Goal: Information Seeking & Learning: Check status

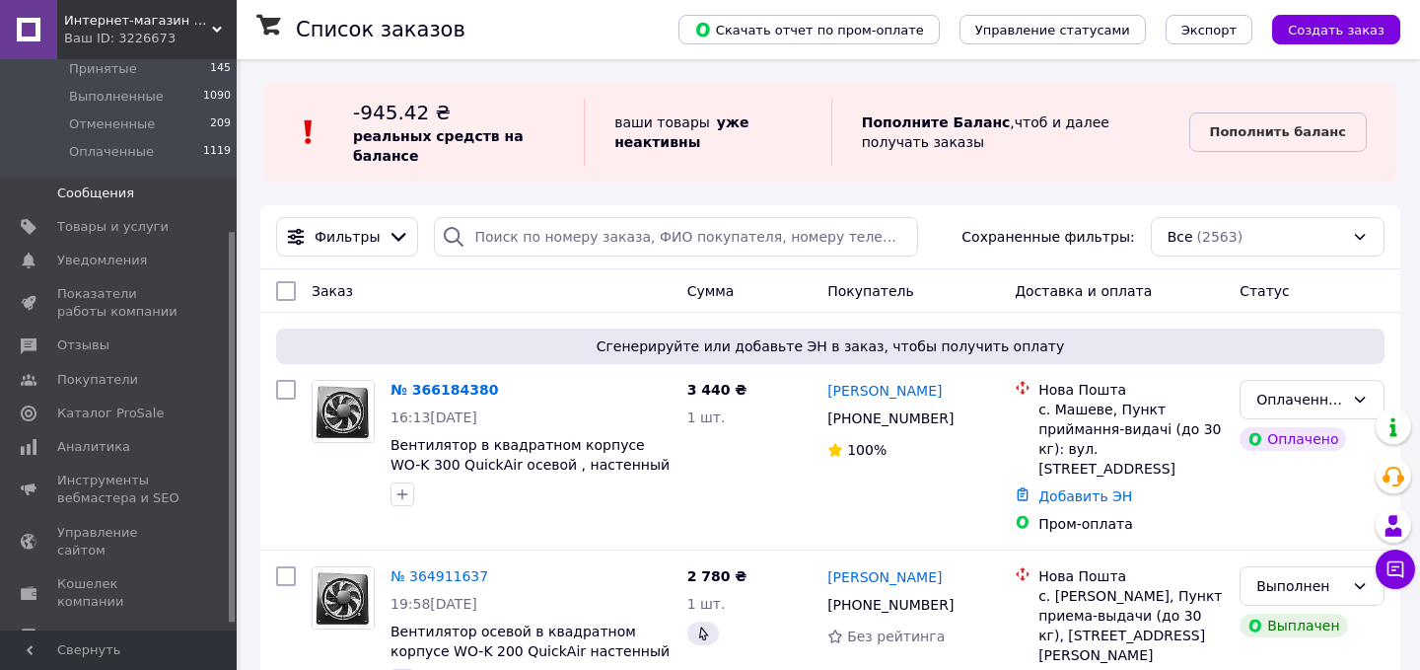
scroll to position [260, 0]
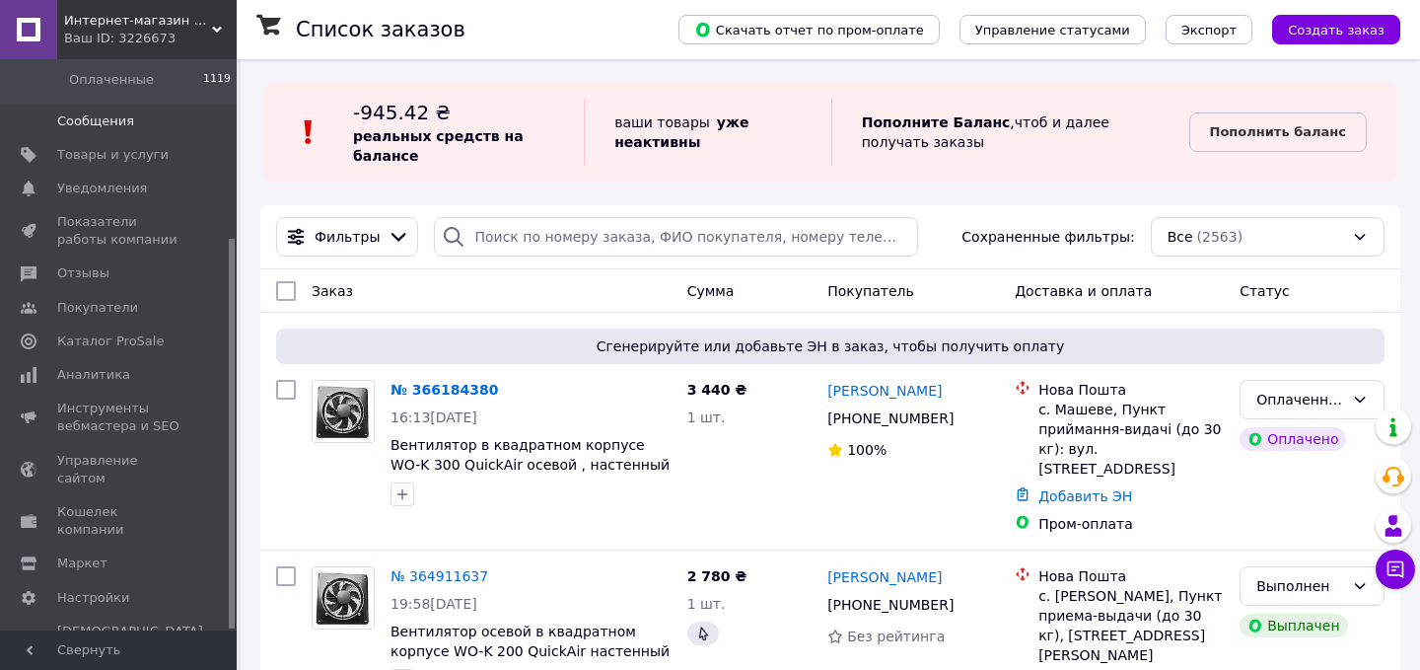
click at [70, 380] on span "Аналитика" at bounding box center [93, 375] width 73 height 18
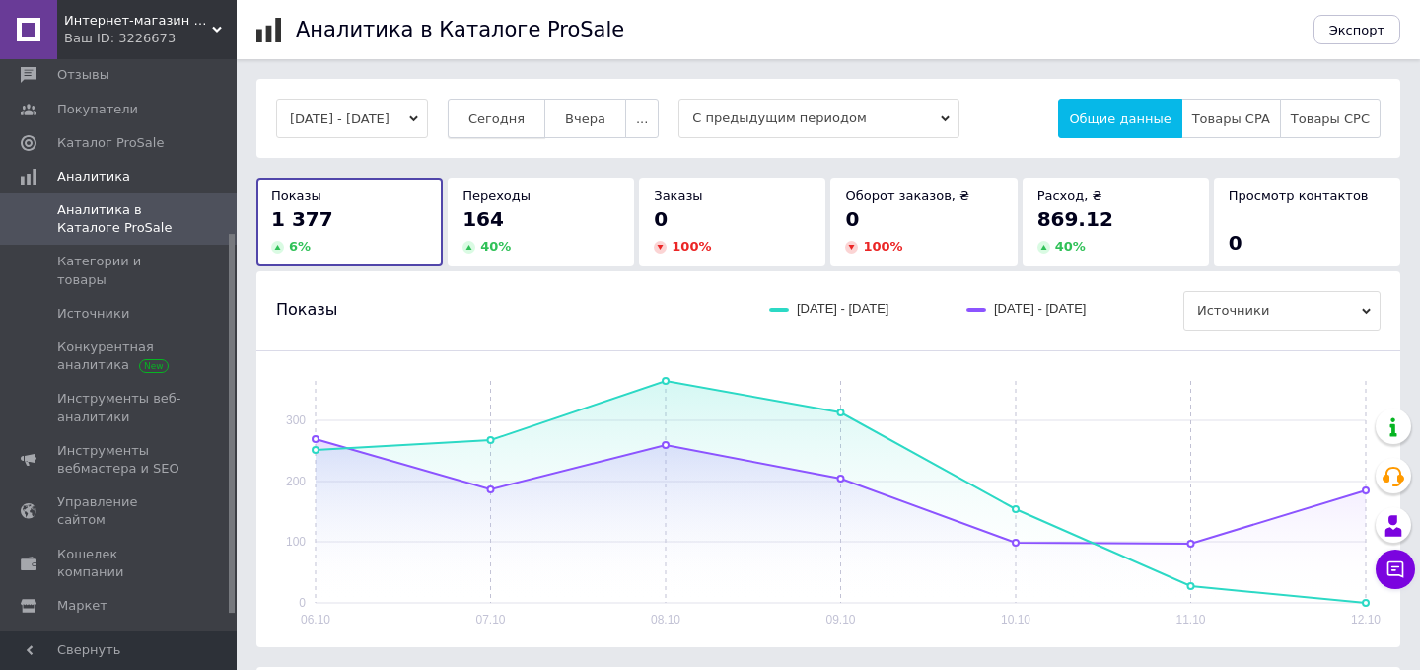
click at [525, 115] on span "Сегодня" at bounding box center [497, 118] width 56 height 15
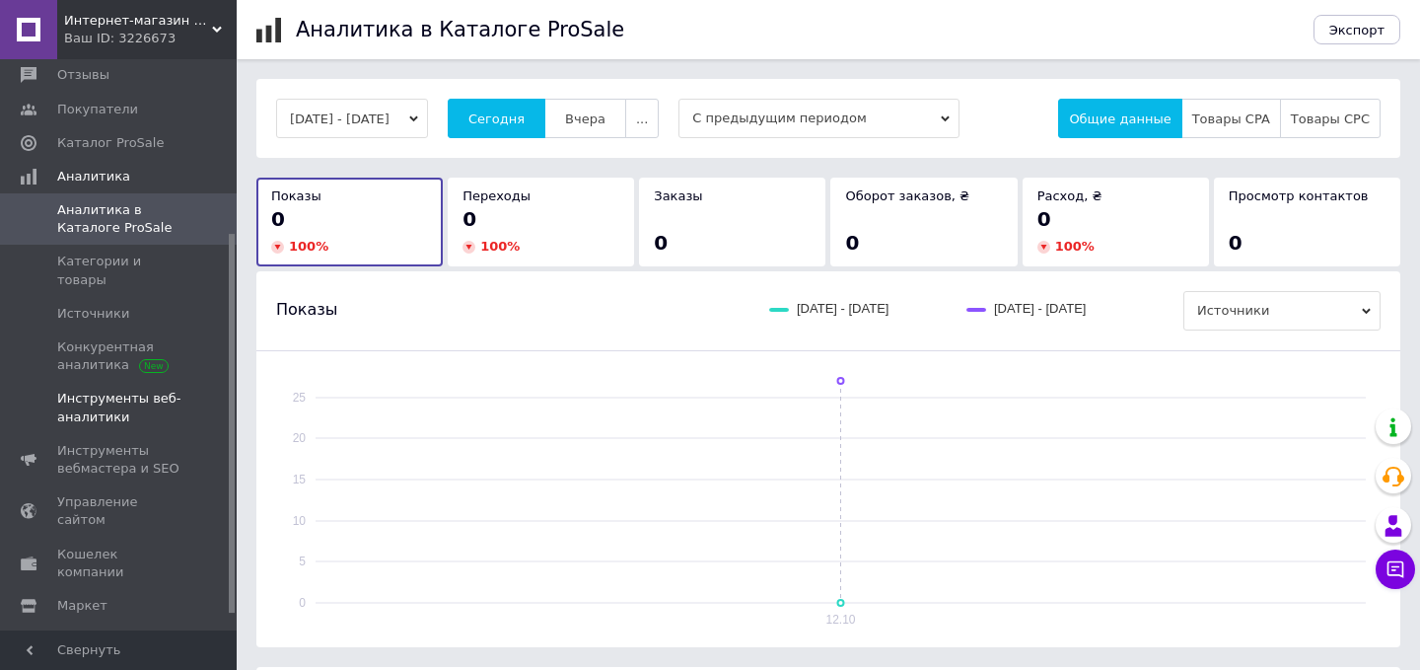
click at [109, 394] on span "Инструменты веб-аналитики" at bounding box center [119, 408] width 125 height 36
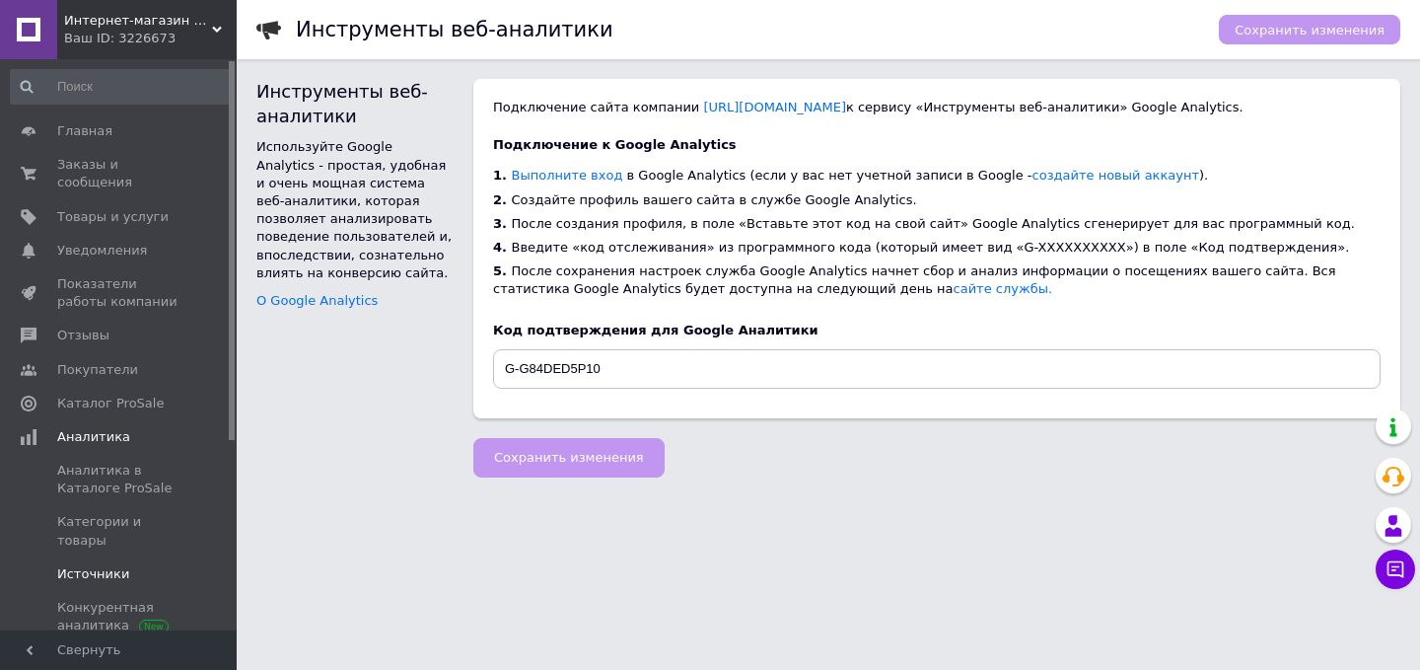
click at [91, 565] on span "Источники" at bounding box center [93, 574] width 72 height 18
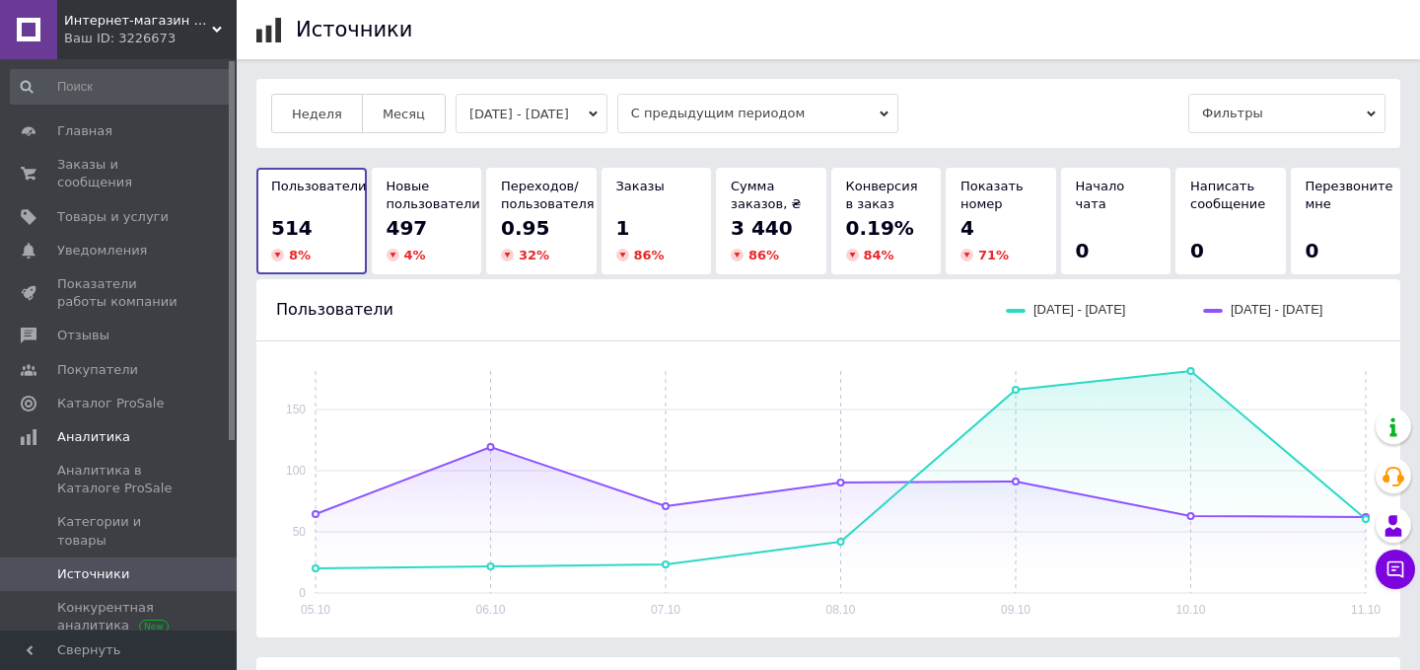
click at [608, 107] on button "[DATE] - [DATE]" at bounding box center [532, 113] width 152 height 39
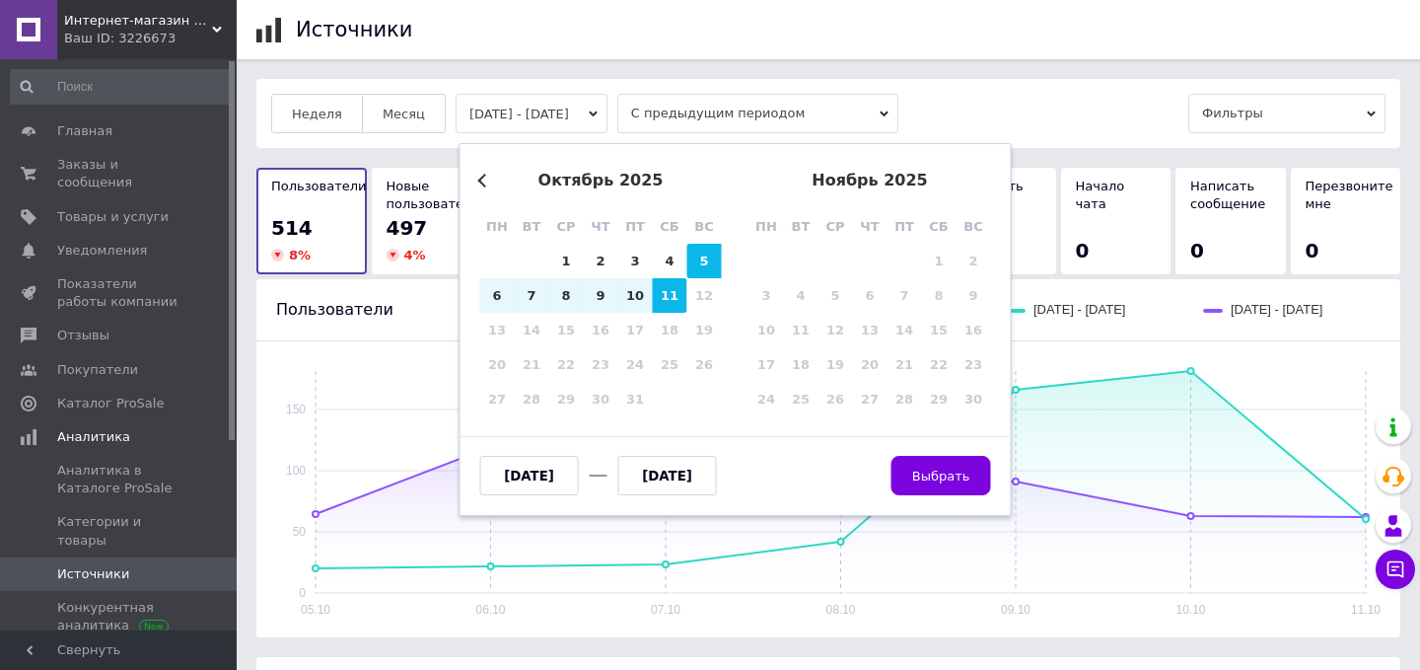
click at [708, 296] on div "12" at bounding box center [705, 295] width 35 height 35
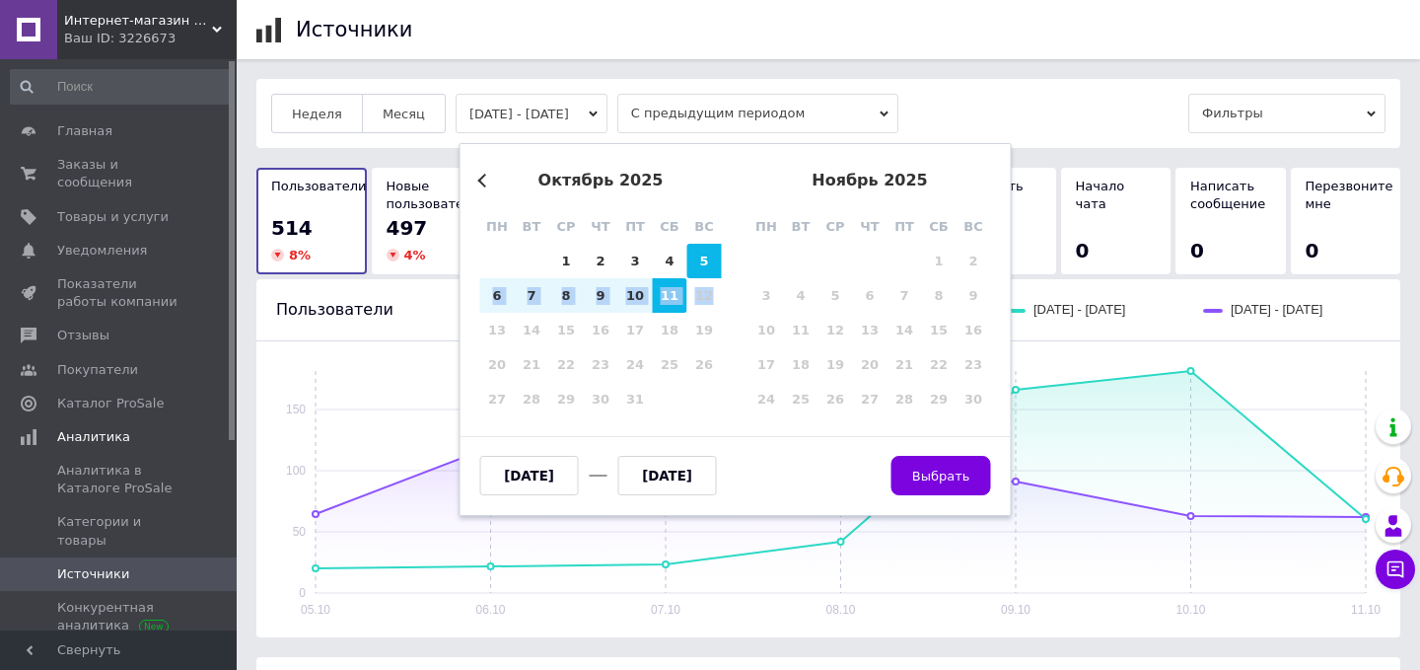
click at [708, 296] on div "12" at bounding box center [705, 295] width 35 height 35
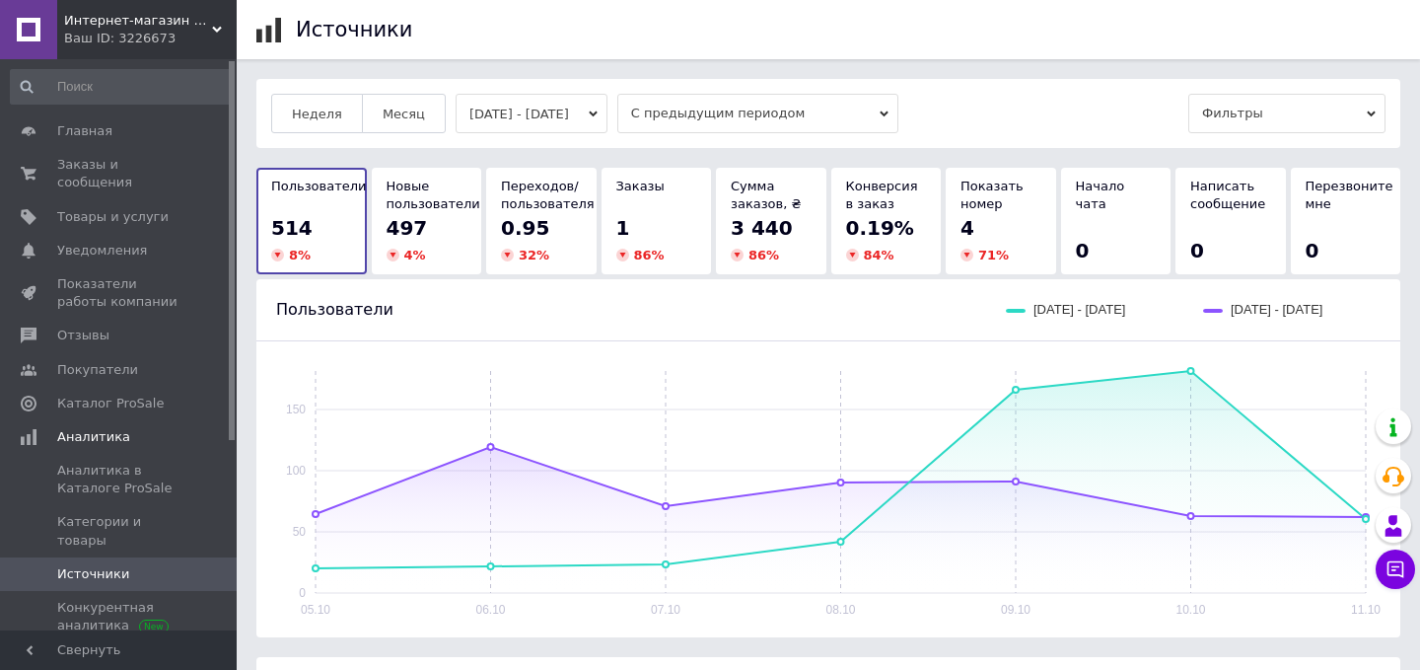
click at [823, 51] on div "Источники" at bounding box center [848, 29] width 1104 height 59
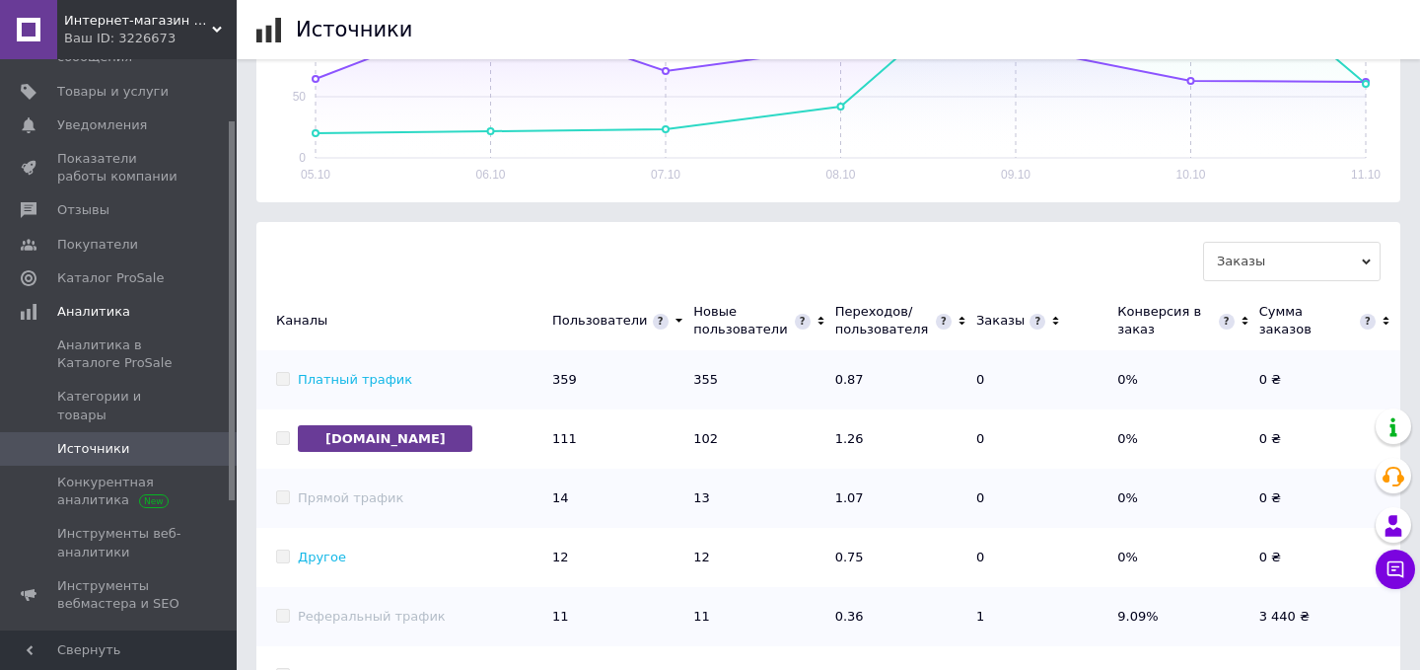
scroll to position [137, 0]
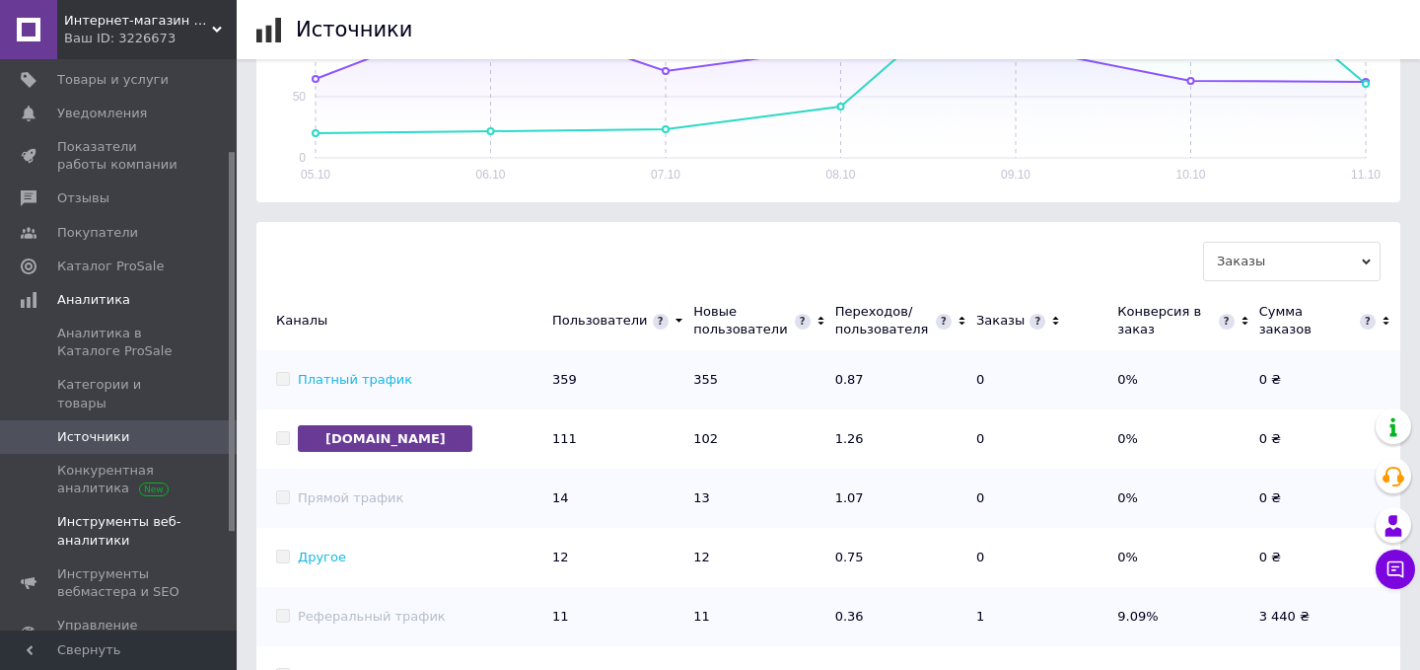
click at [94, 513] on span "Инструменты веб-аналитики" at bounding box center [119, 531] width 125 height 36
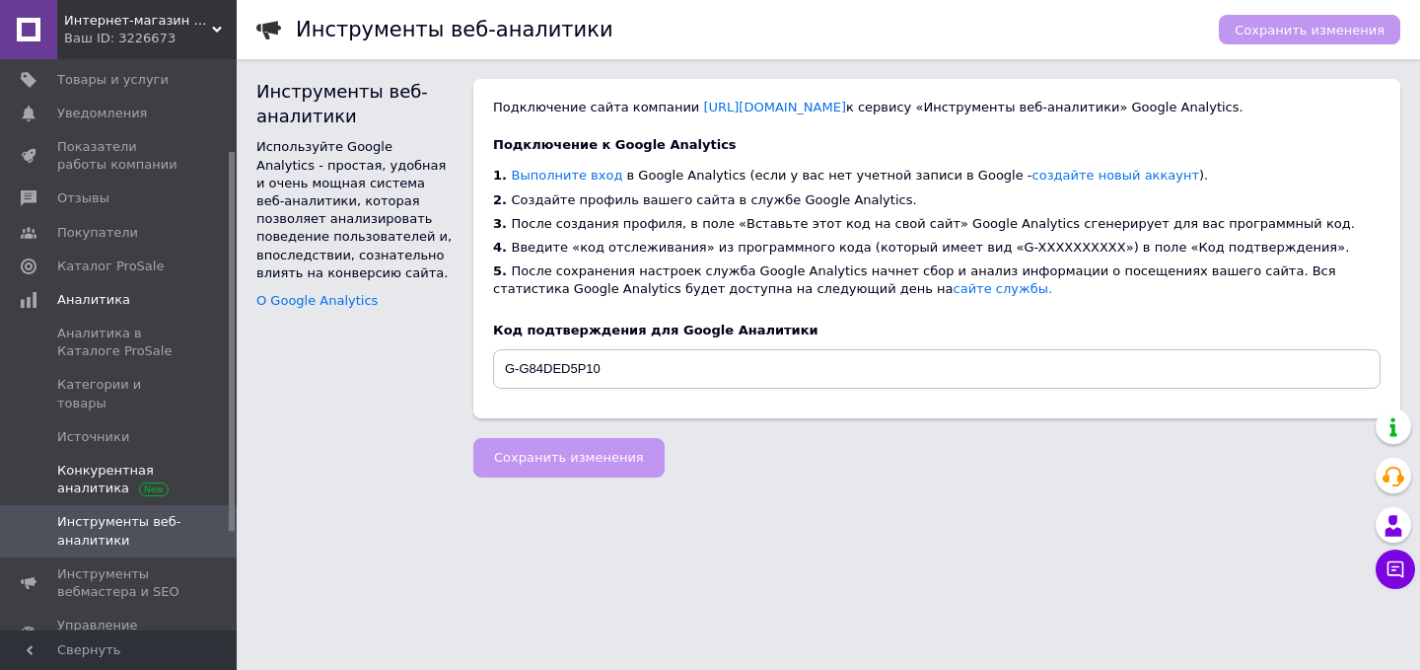
click at [94, 462] on span "Конкурентная аналитика" at bounding box center [119, 480] width 125 height 36
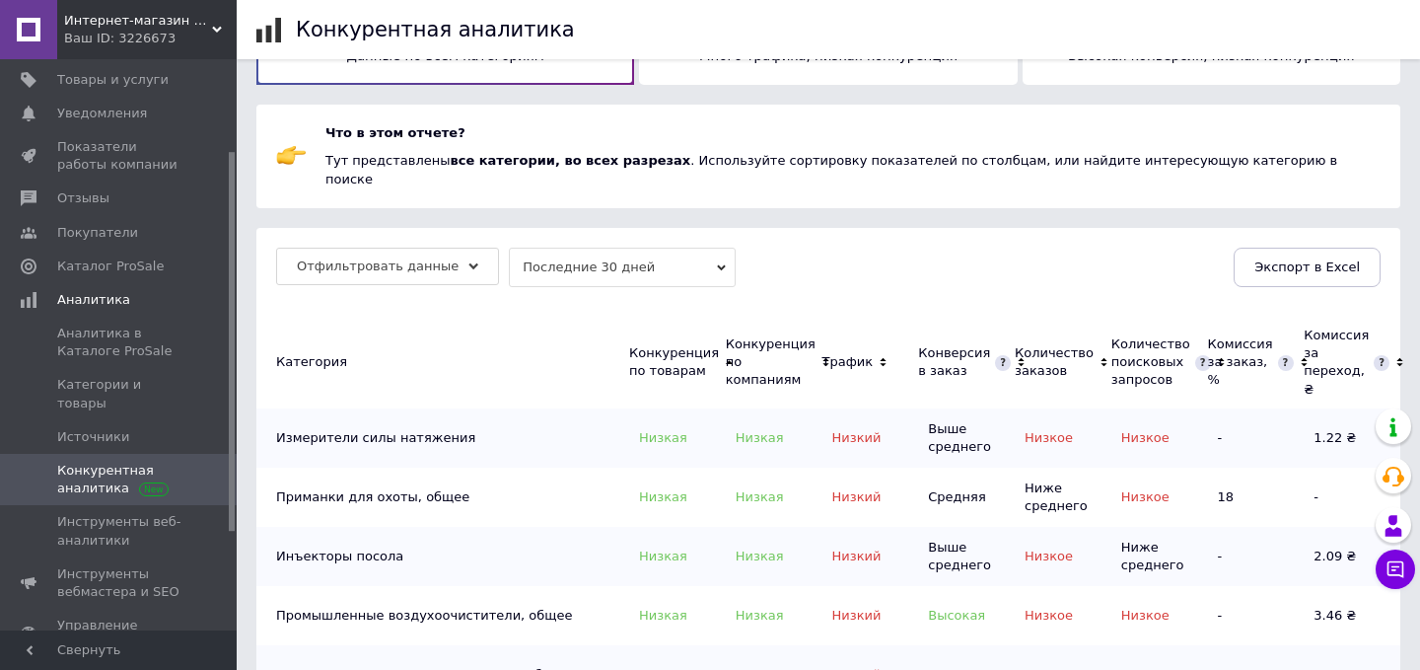
scroll to position [432, 0]
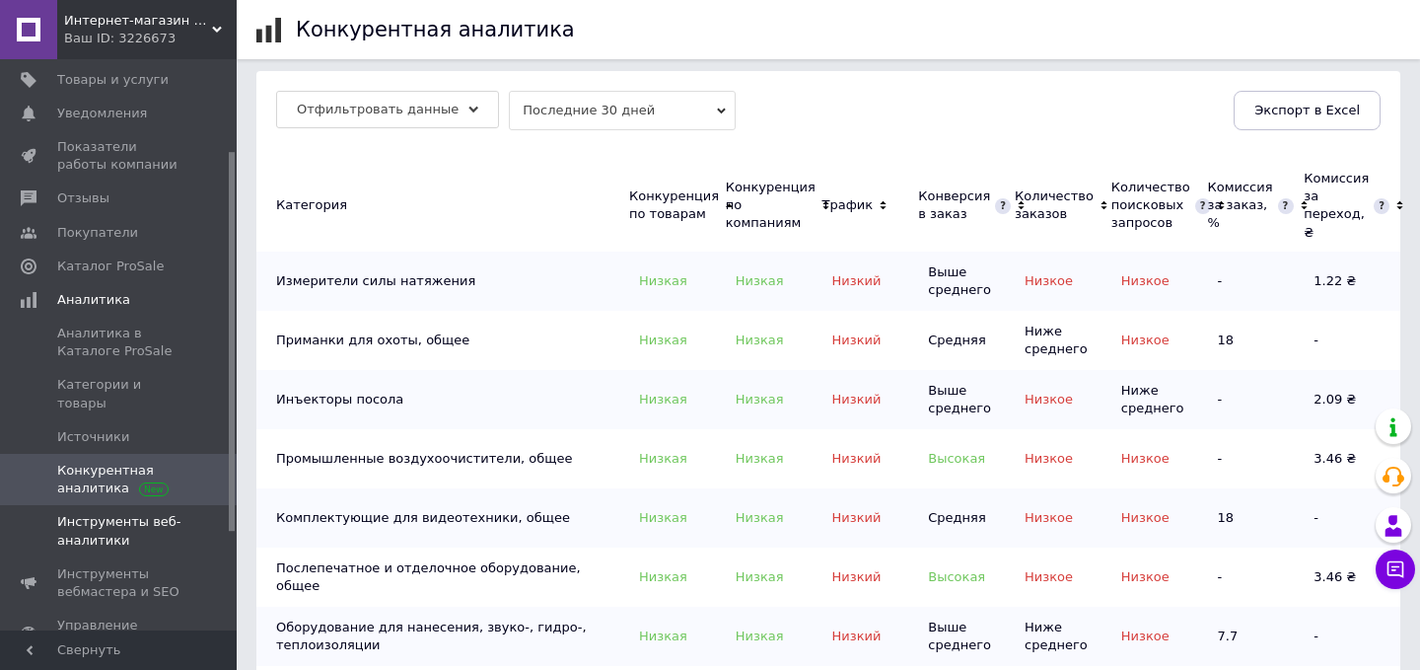
click at [154, 513] on span "Инструменты веб-аналитики" at bounding box center [119, 531] width 125 height 36
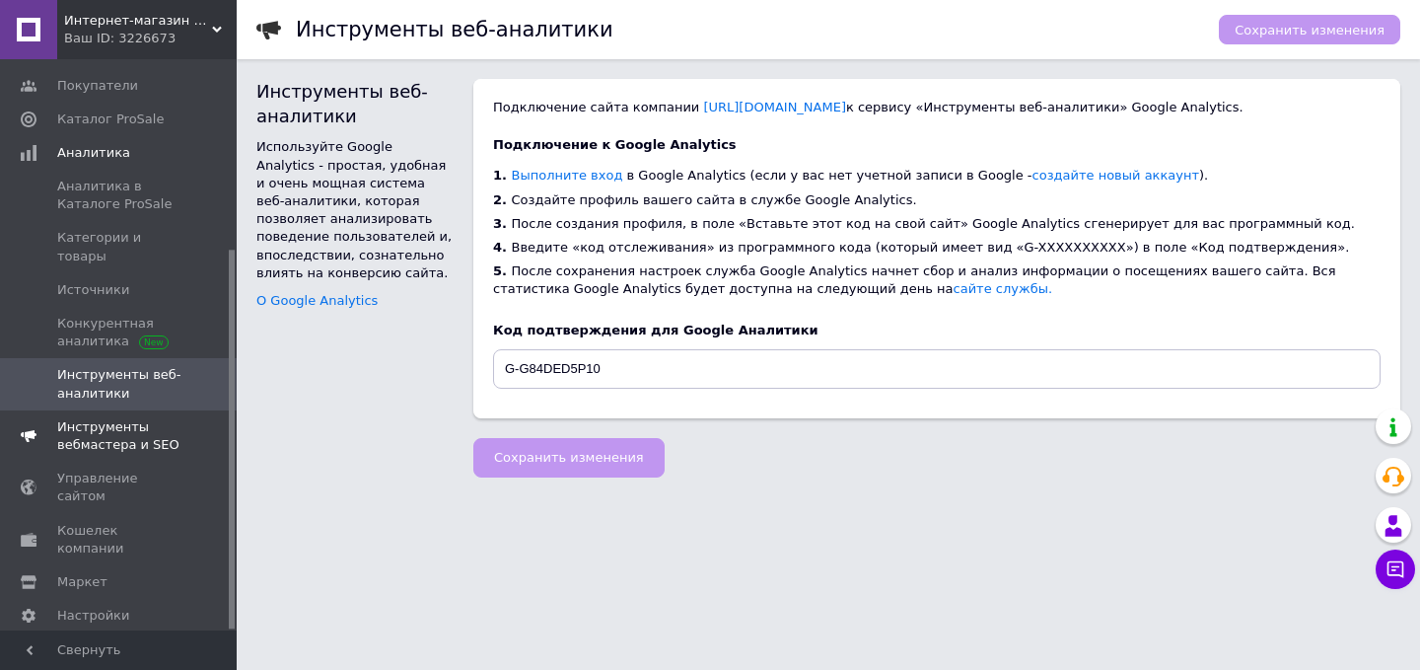
click at [86, 421] on span "Инструменты вебмастера и SEO" at bounding box center [119, 436] width 125 height 36
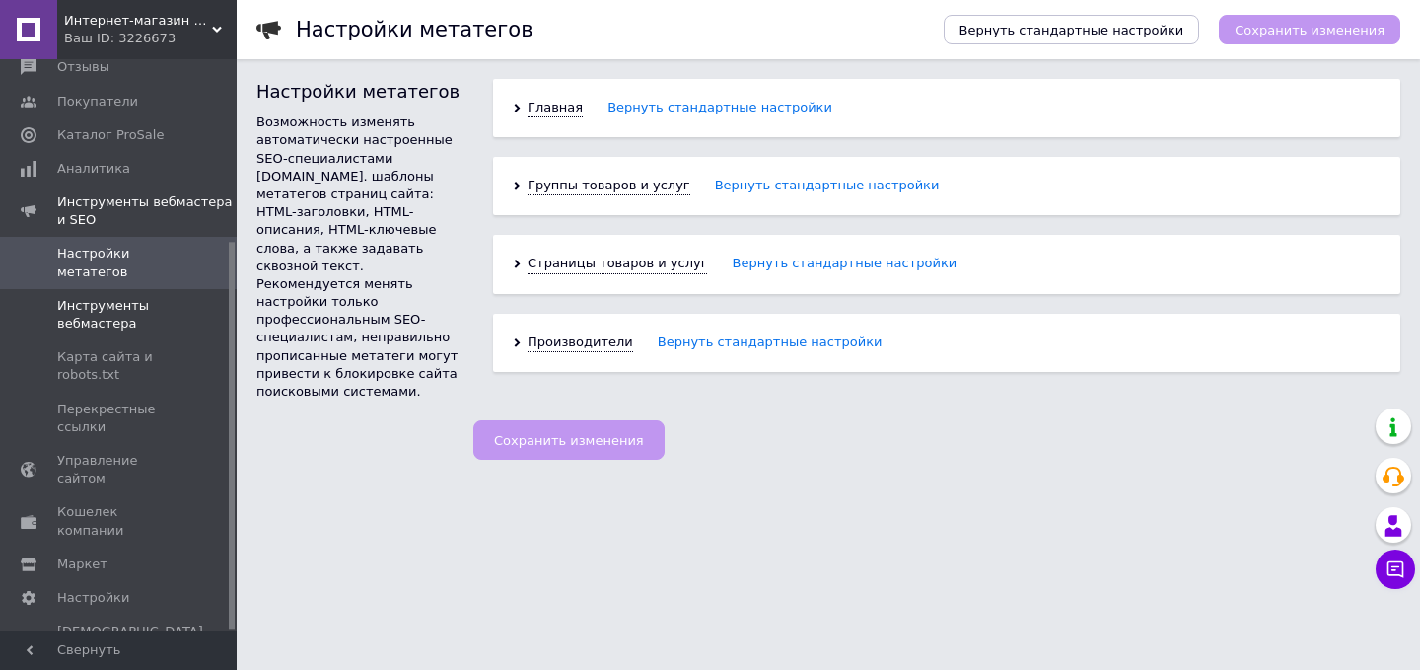
click at [120, 319] on span "Инструменты вебмастера" at bounding box center [119, 315] width 125 height 36
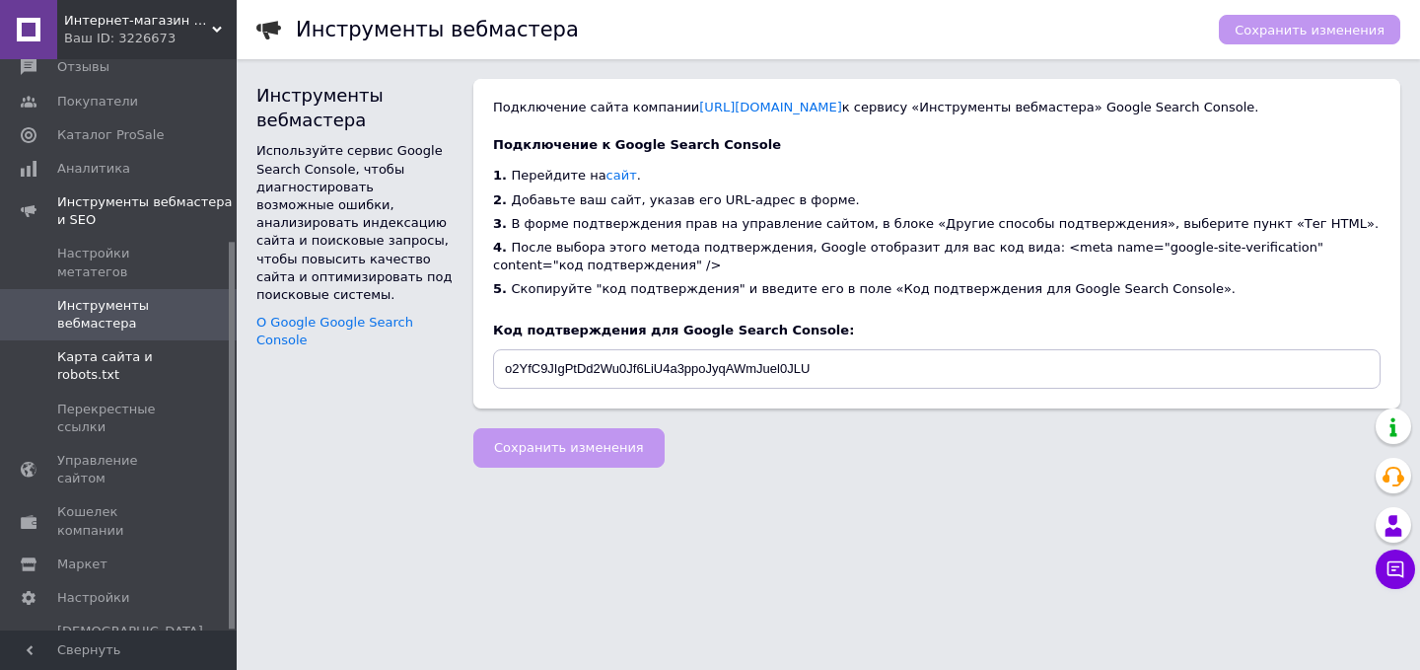
click at [104, 370] on span "Карта сайта и robots.txt" at bounding box center [119, 366] width 125 height 36
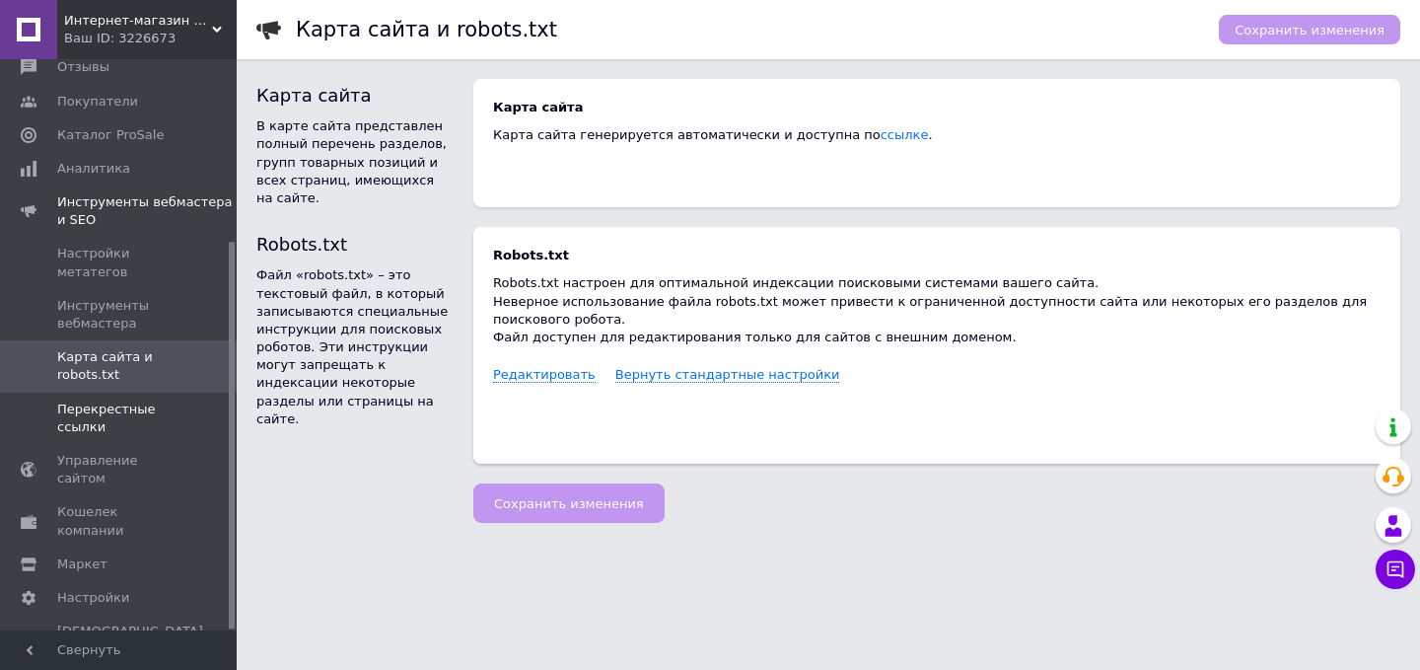
click at [84, 427] on span "Перекрестные ссылки" at bounding box center [119, 418] width 125 height 36
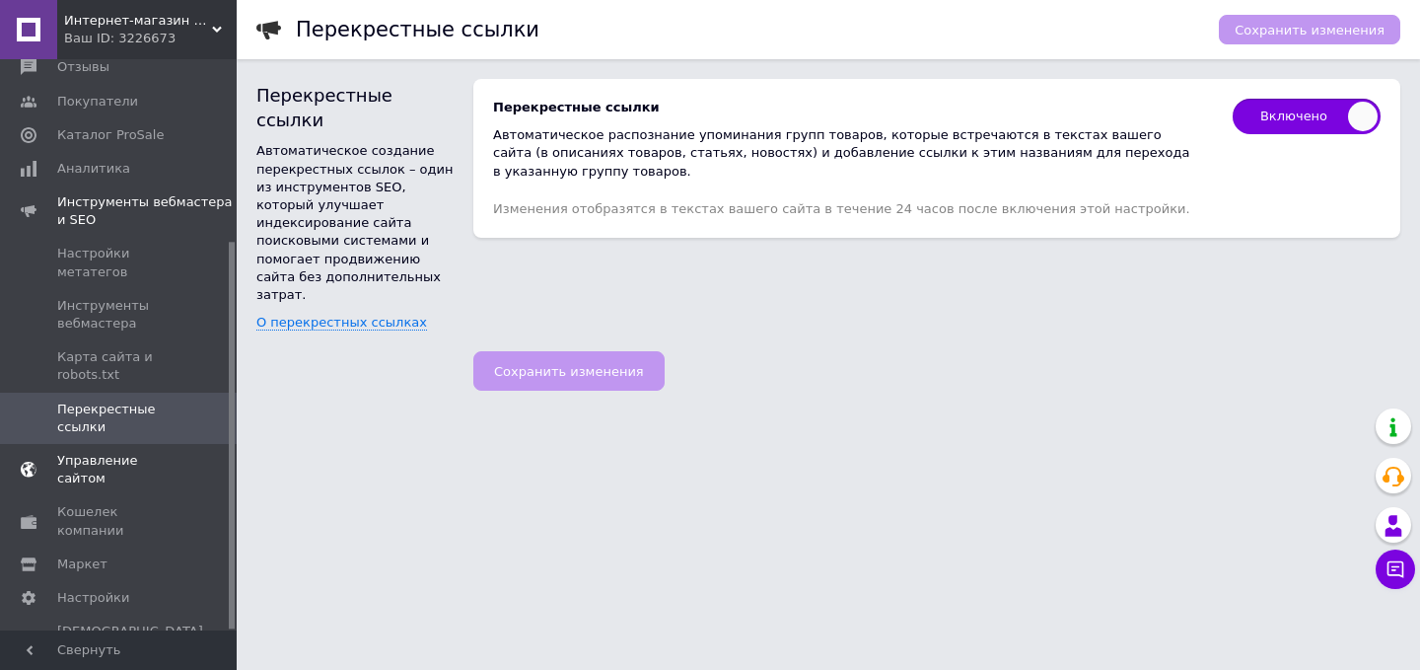
click at [93, 472] on link "Управление сайтом" at bounding box center [121, 469] width 243 height 51
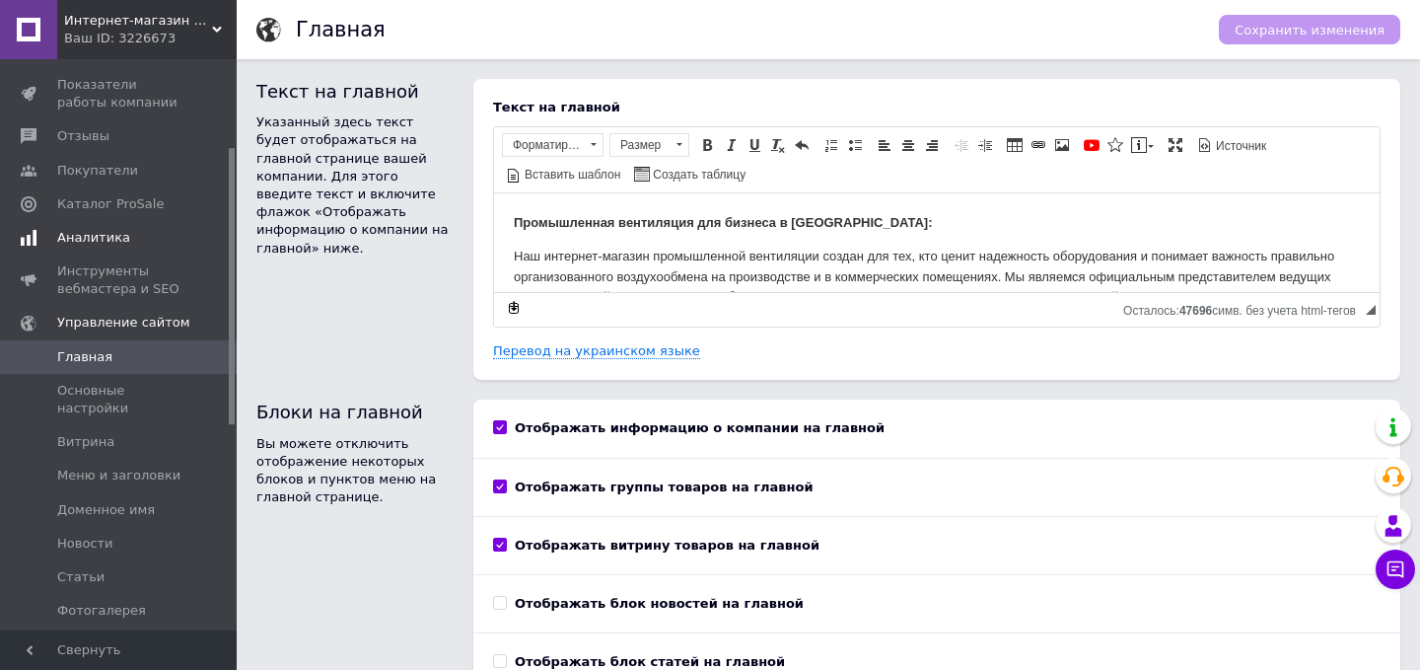
scroll to position [181, 0]
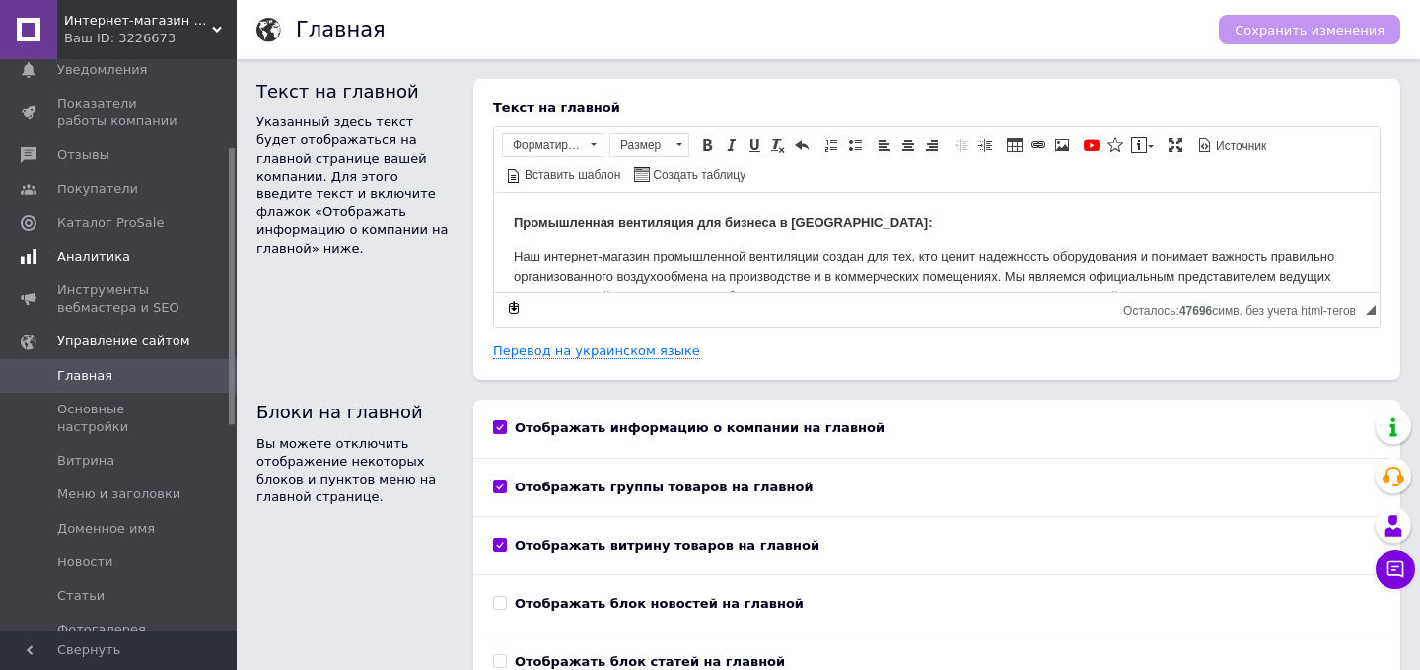
click at [73, 271] on link "Аналитика" at bounding box center [121, 257] width 243 height 34
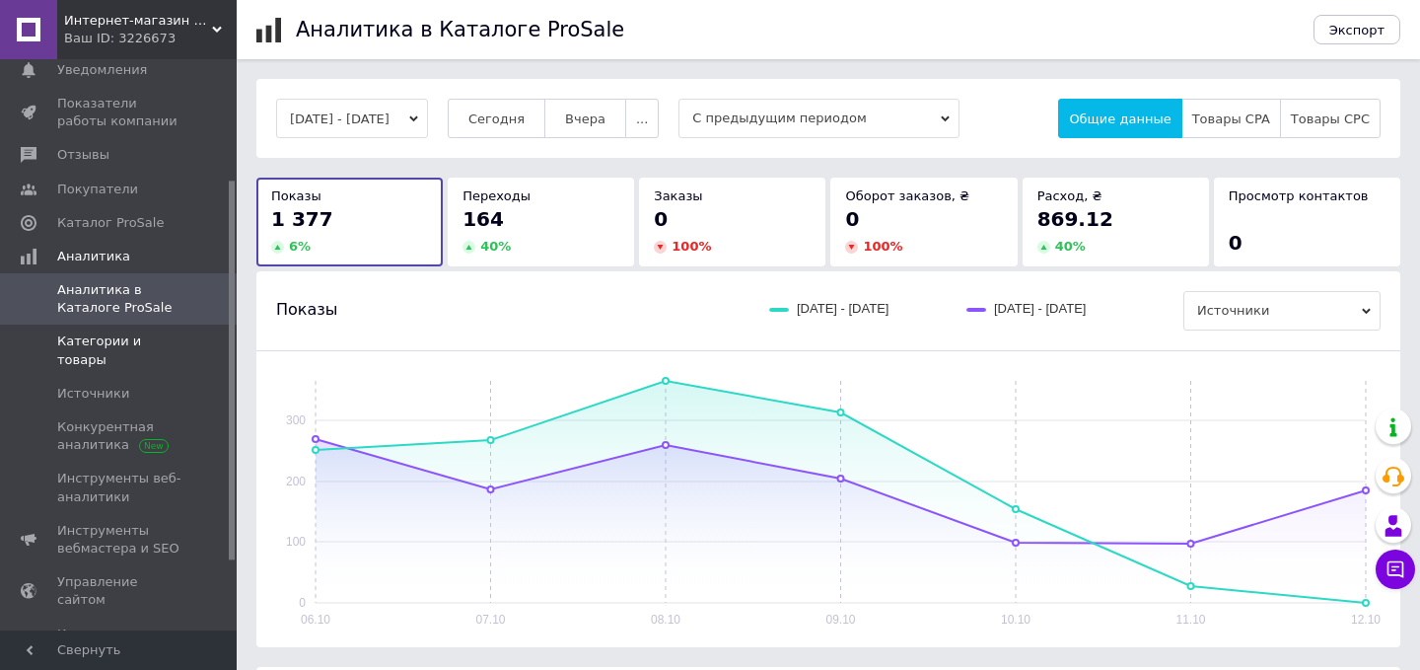
click at [121, 343] on span "Категории и товары" at bounding box center [119, 350] width 125 height 36
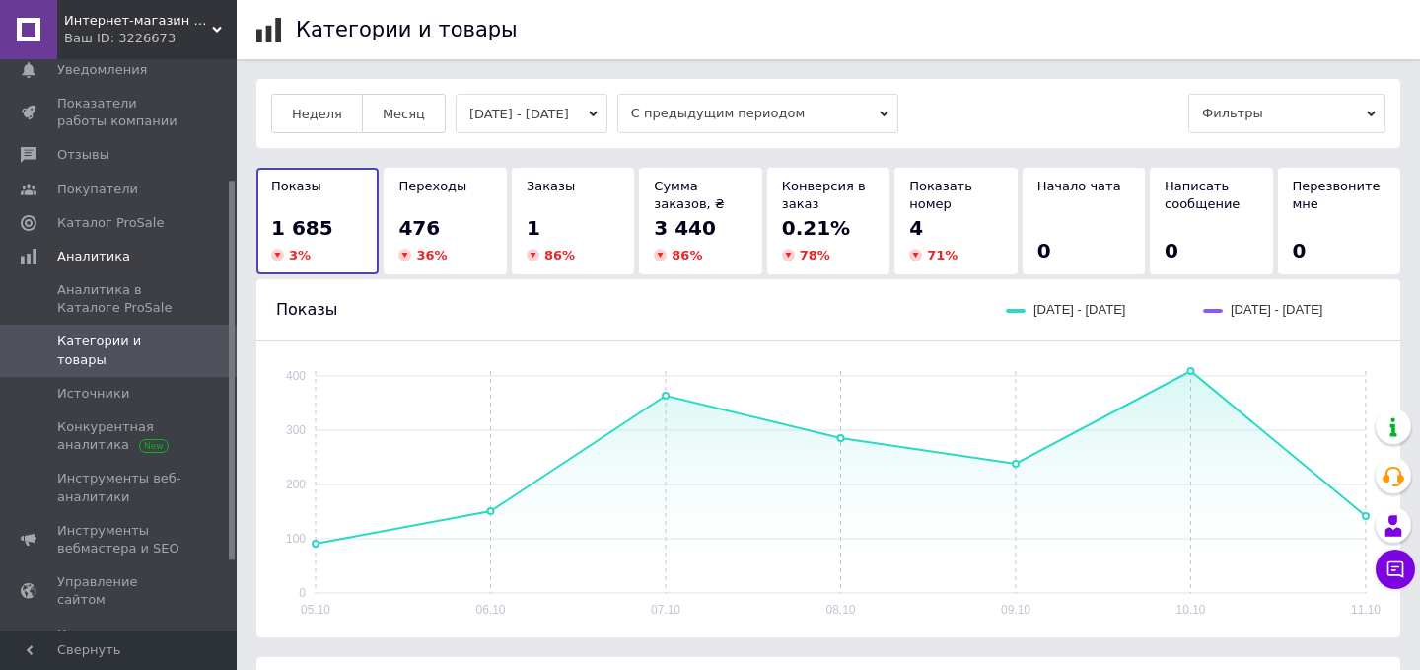
click at [604, 109] on button "[DATE] - [DATE]" at bounding box center [532, 113] width 152 height 39
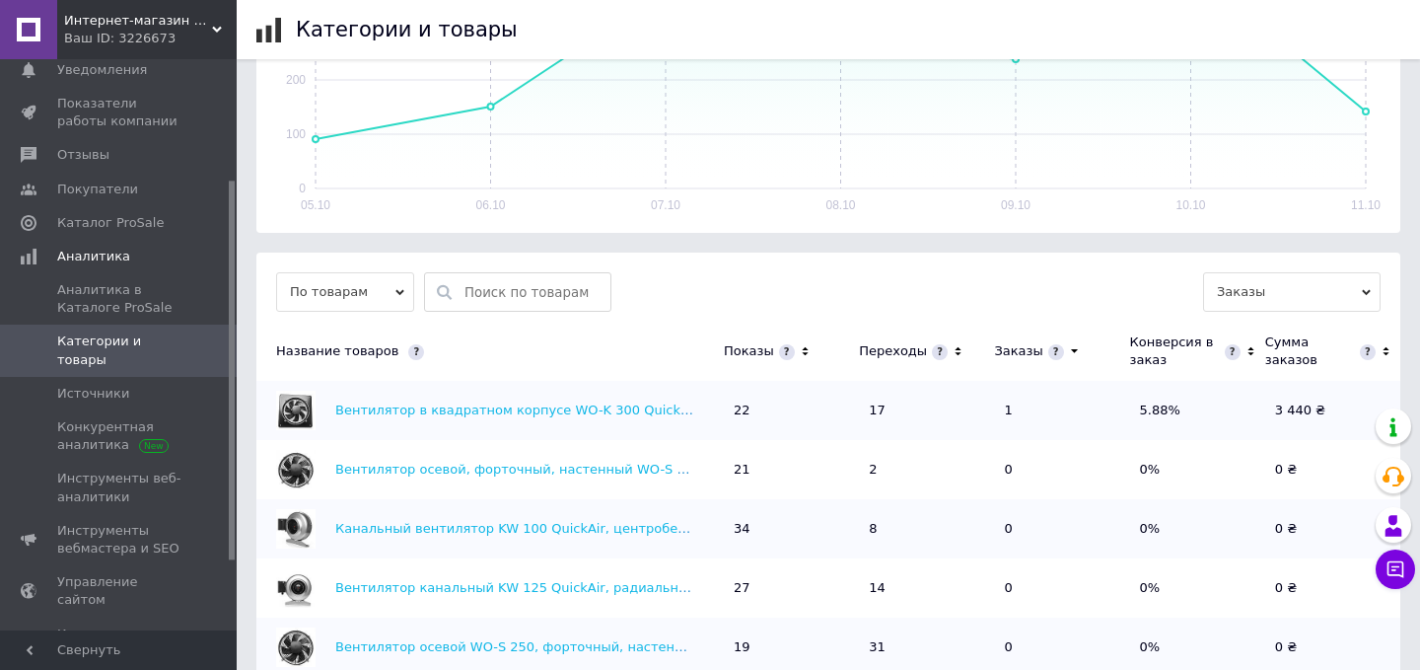
scroll to position [410, 0]
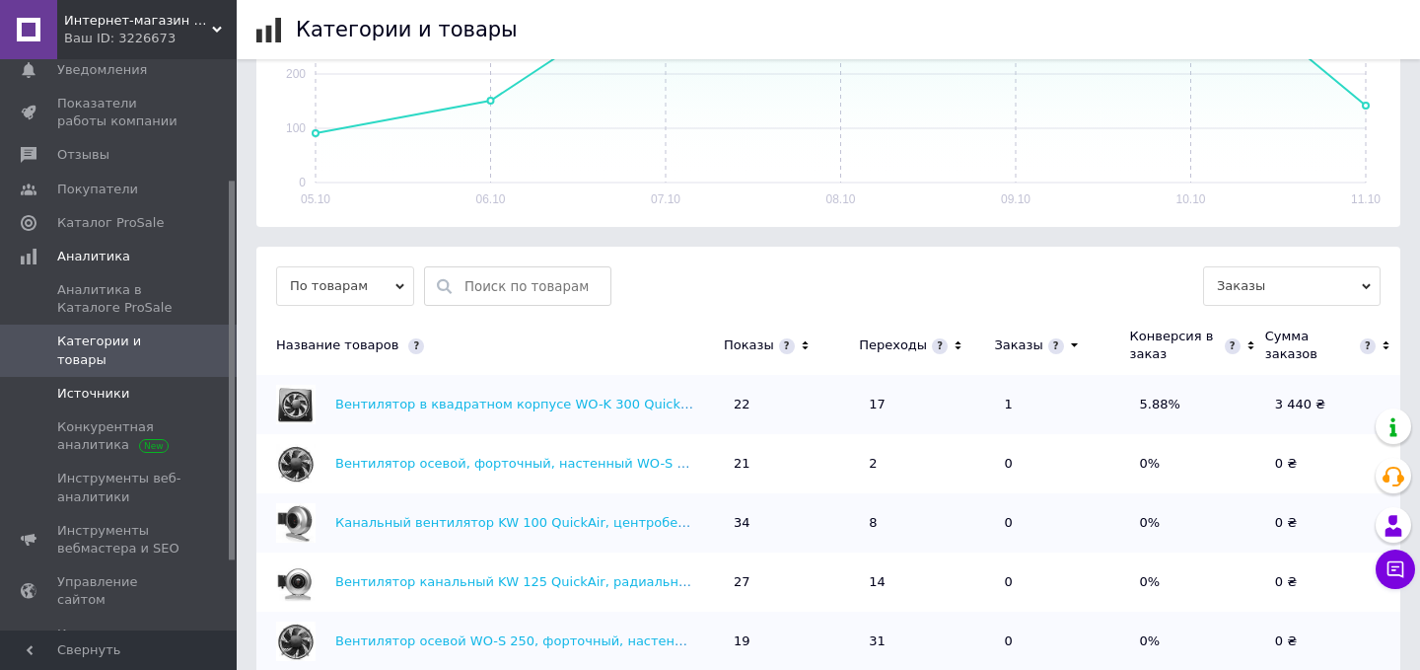
click at [107, 385] on span "Источники" at bounding box center [93, 394] width 72 height 18
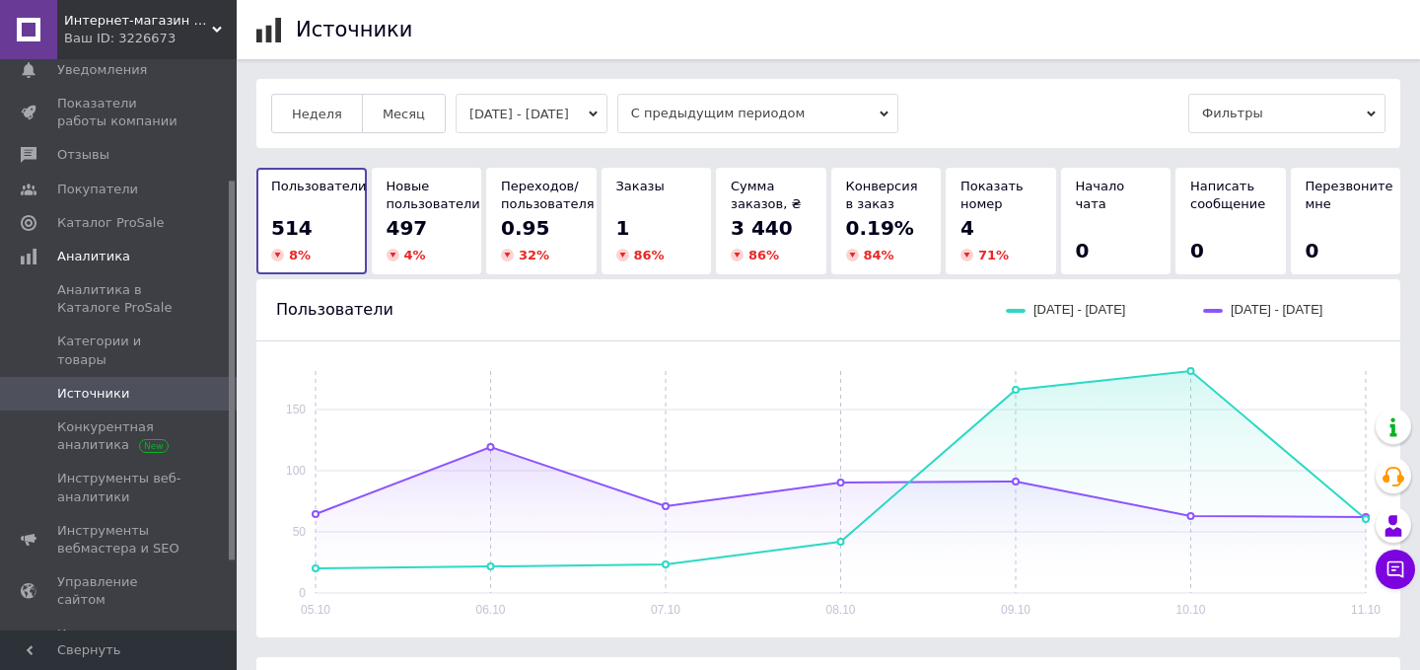
click at [487, 95] on button "[DATE] - [DATE]" at bounding box center [532, 113] width 152 height 39
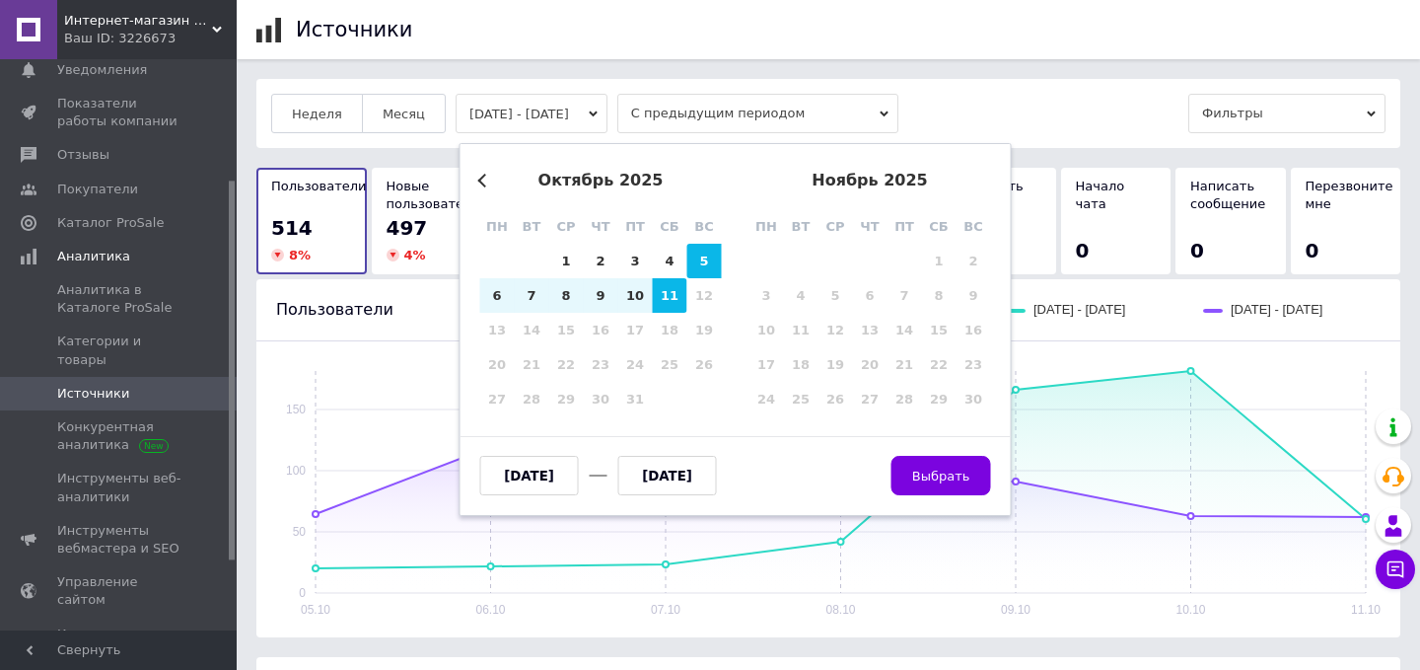
click at [487, 95] on button "[DATE] - [DATE]" at bounding box center [532, 113] width 152 height 39
